Goal: Task Accomplishment & Management: Manage account settings

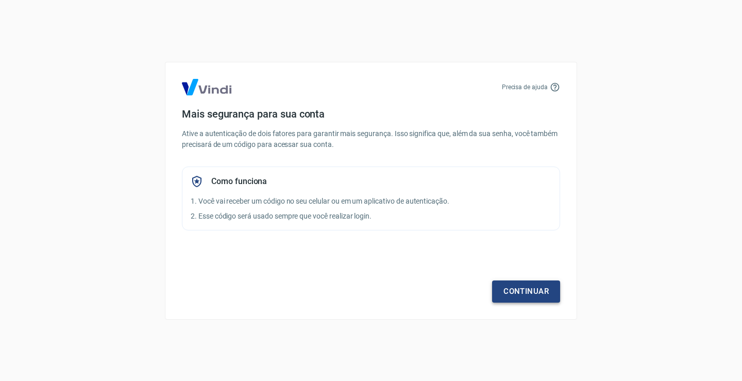
click at [521, 290] on link "Continuar" at bounding box center [526, 291] width 68 height 22
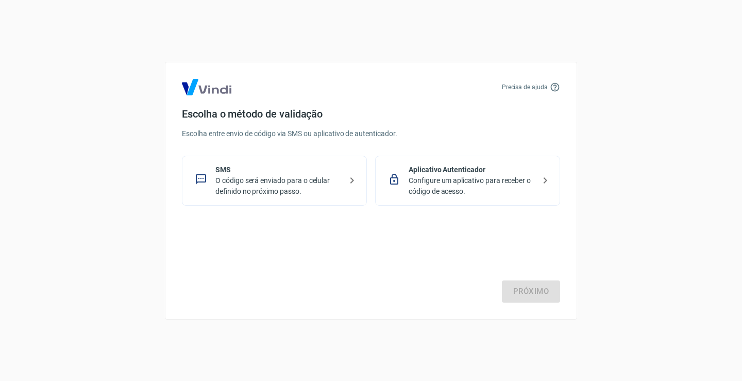
click at [267, 174] on p "SMS" at bounding box center [278, 169] width 126 height 11
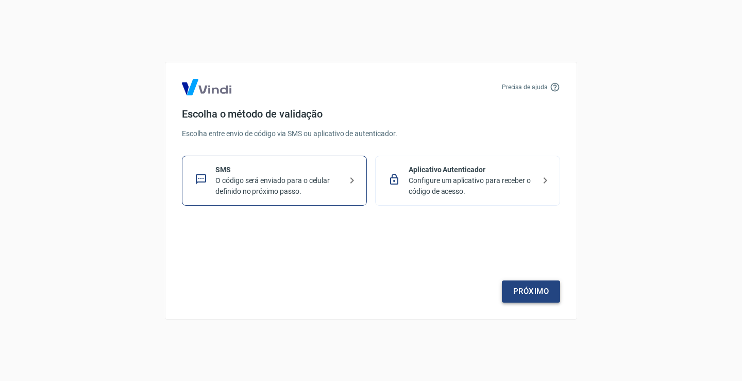
click at [523, 285] on link "Próximo" at bounding box center [531, 291] width 58 height 22
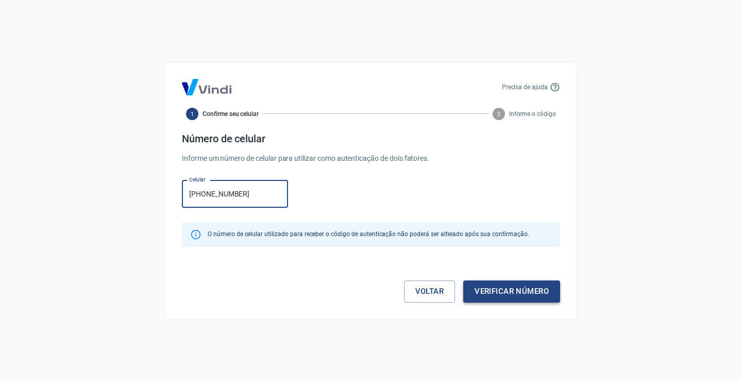
type input "[PHONE_NUMBER]"
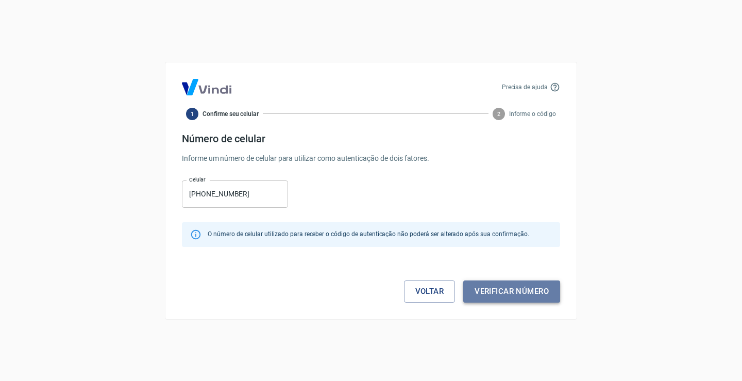
click at [527, 292] on button "Verificar número" at bounding box center [511, 291] width 97 height 22
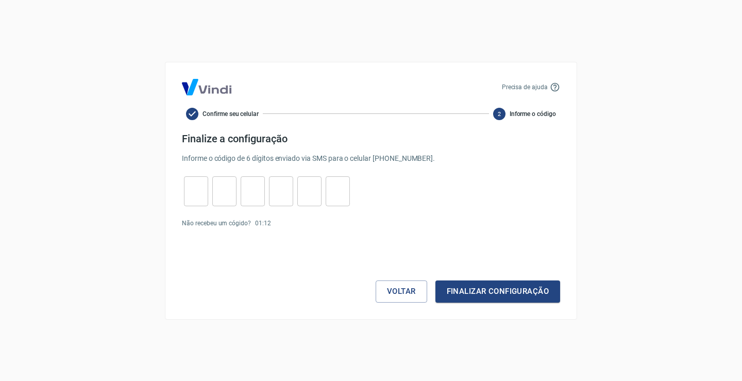
click at [201, 186] on input "tel" at bounding box center [196, 191] width 24 height 22
type input "1"
type input "6"
type input "1"
type input "9"
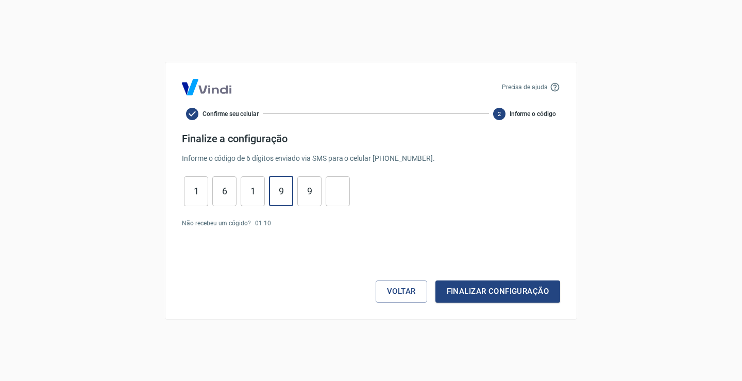
type input "9"
type input "0"
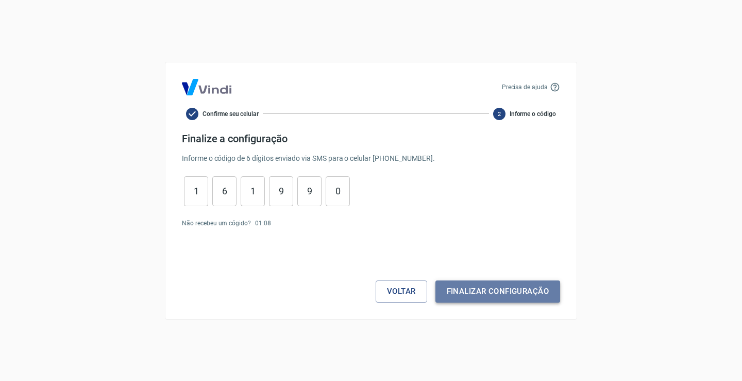
click at [518, 285] on button "Finalizar configuração" at bounding box center [497, 291] width 125 height 22
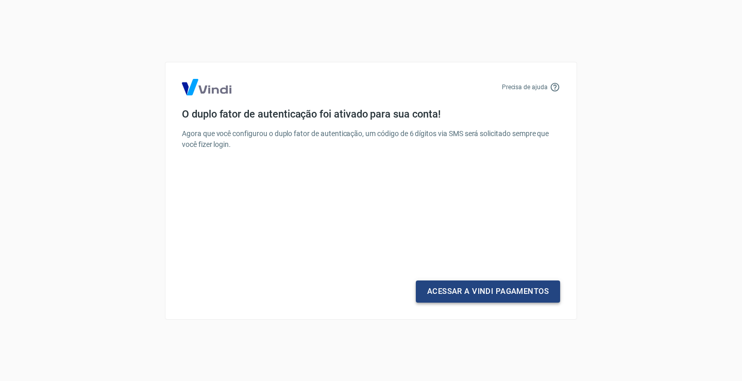
click at [501, 292] on link "Acessar a Vindi Pagamentos" at bounding box center [488, 291] width 144 height 22
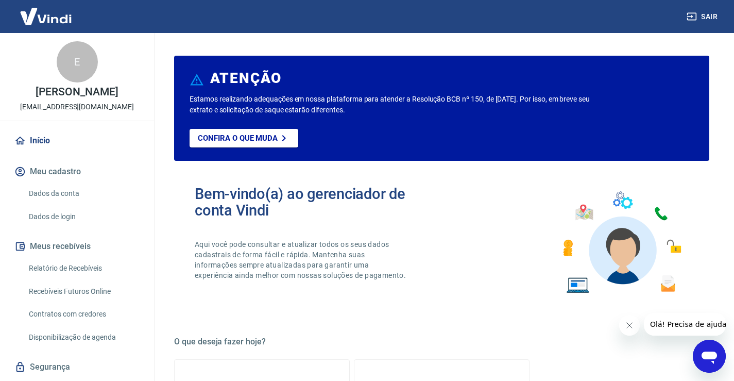
click at [75, 196] on link "Dados da conta" at bounding box center [83, 193] width 117 height 21
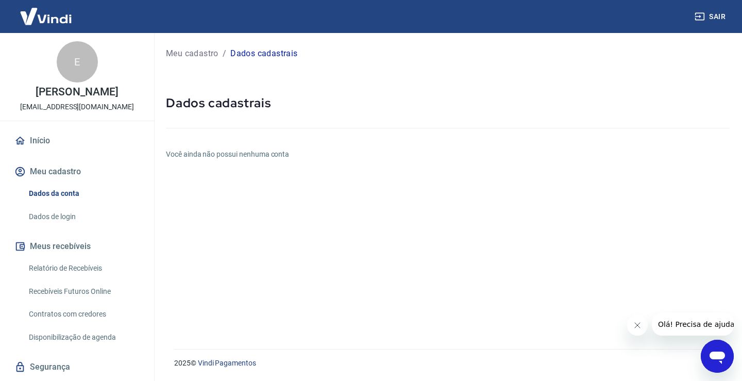
click at [201, 109] on h5 "Dados cadastrais" at bounding box center [448, 103] width 564 height 16
click at [64, 216] on link "Dados de login" at bounding box center [83, 216] width 117 height 21
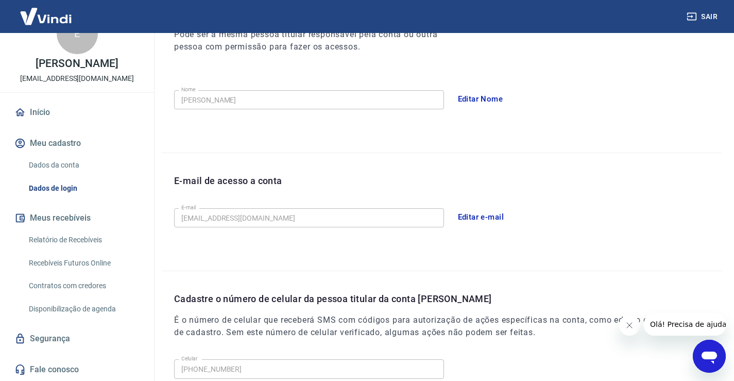
scroll to position [176, 0]
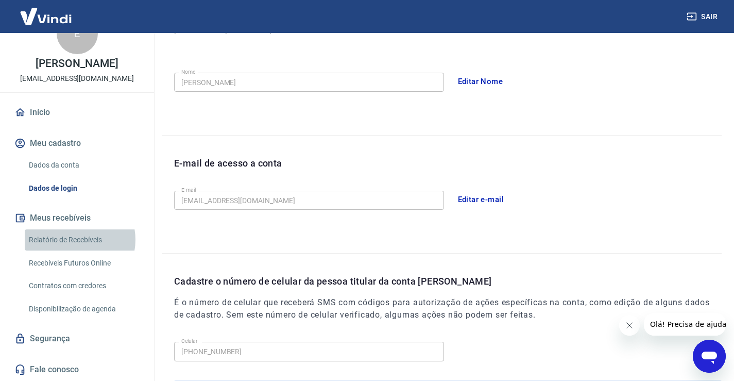
click at [75, 240] on link "Relatório de Recebíveis" at bounding box center [83, 239] width 117 height 21
